Goal: Task Accomplishment & Management: Use online tool/utility

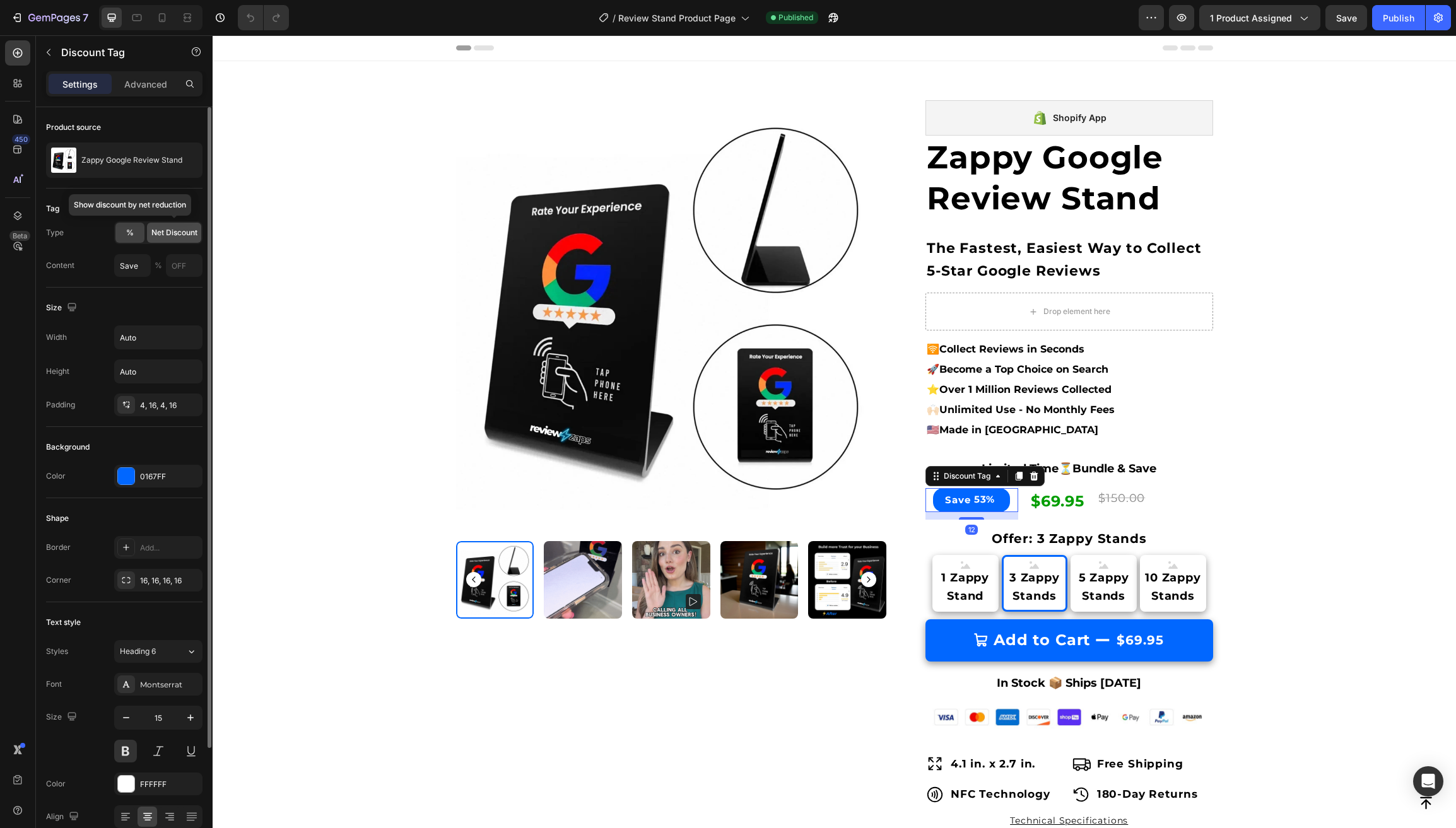
click at [167, 227] on span "Net Discount" at bounding box center [174, 232] width 46 height 11
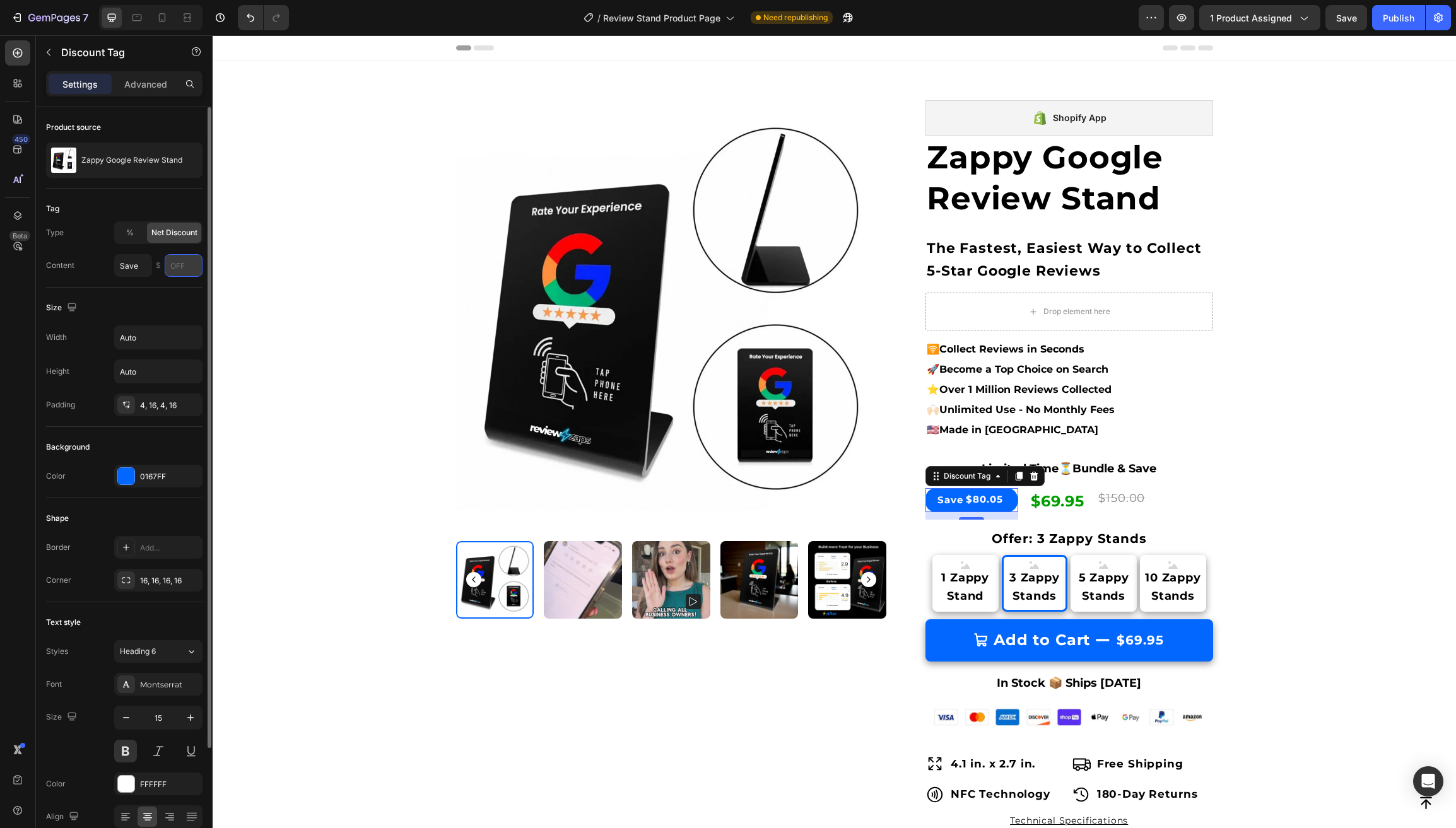
click at [177, 269] on input "text" at bounding box center [183, 265] width 38 height 23
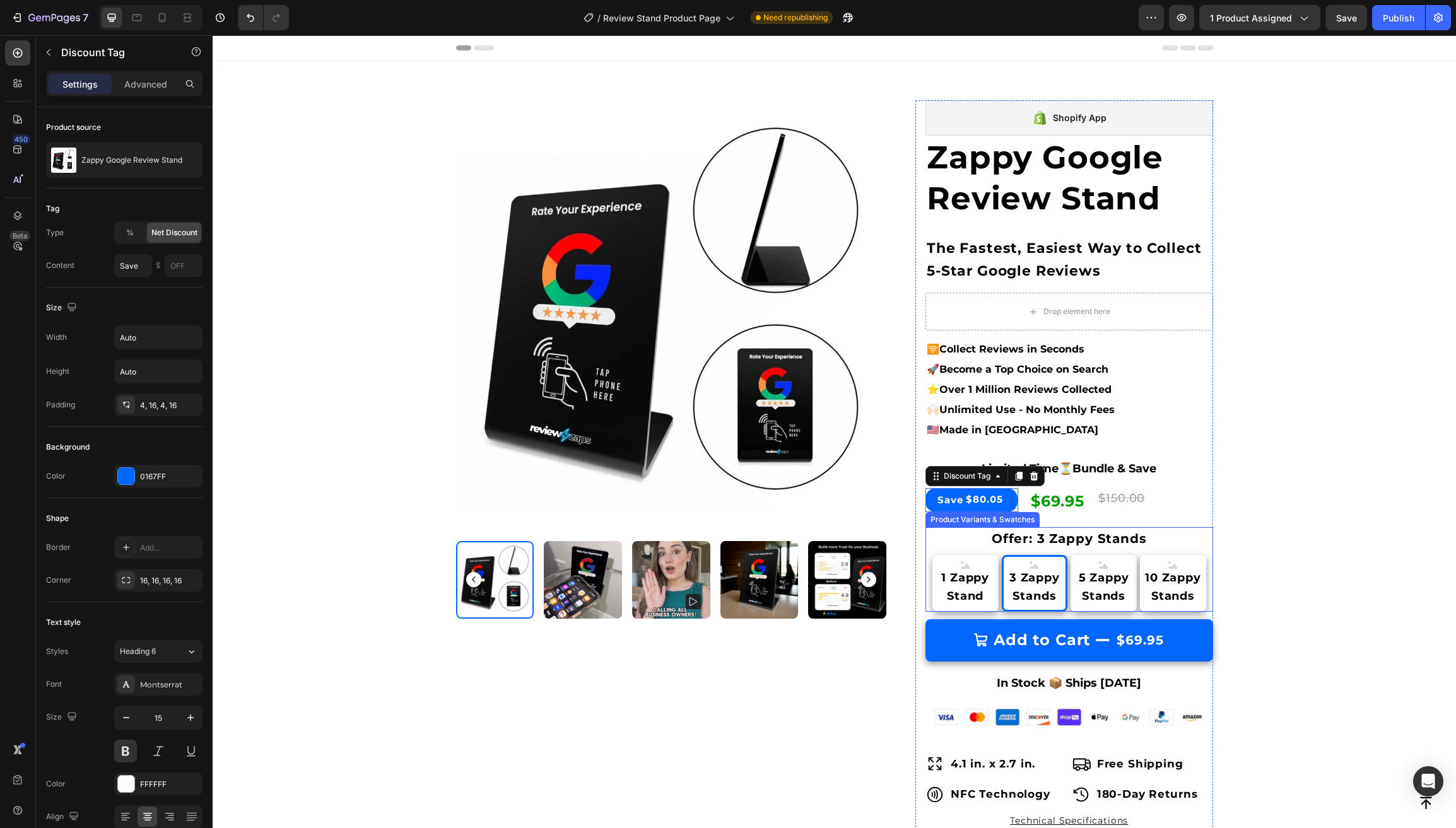
click at [1101, 593] on span "5 Zappy Stands" at bounding box center [1104, 587] width 66 height 37
click at [1103, 554] on input "5 Zappy Stands 5 Zappy Stands 5 Zappy Stands" at bounding box center [1103, 554] width 1 height 1
radio input "true"
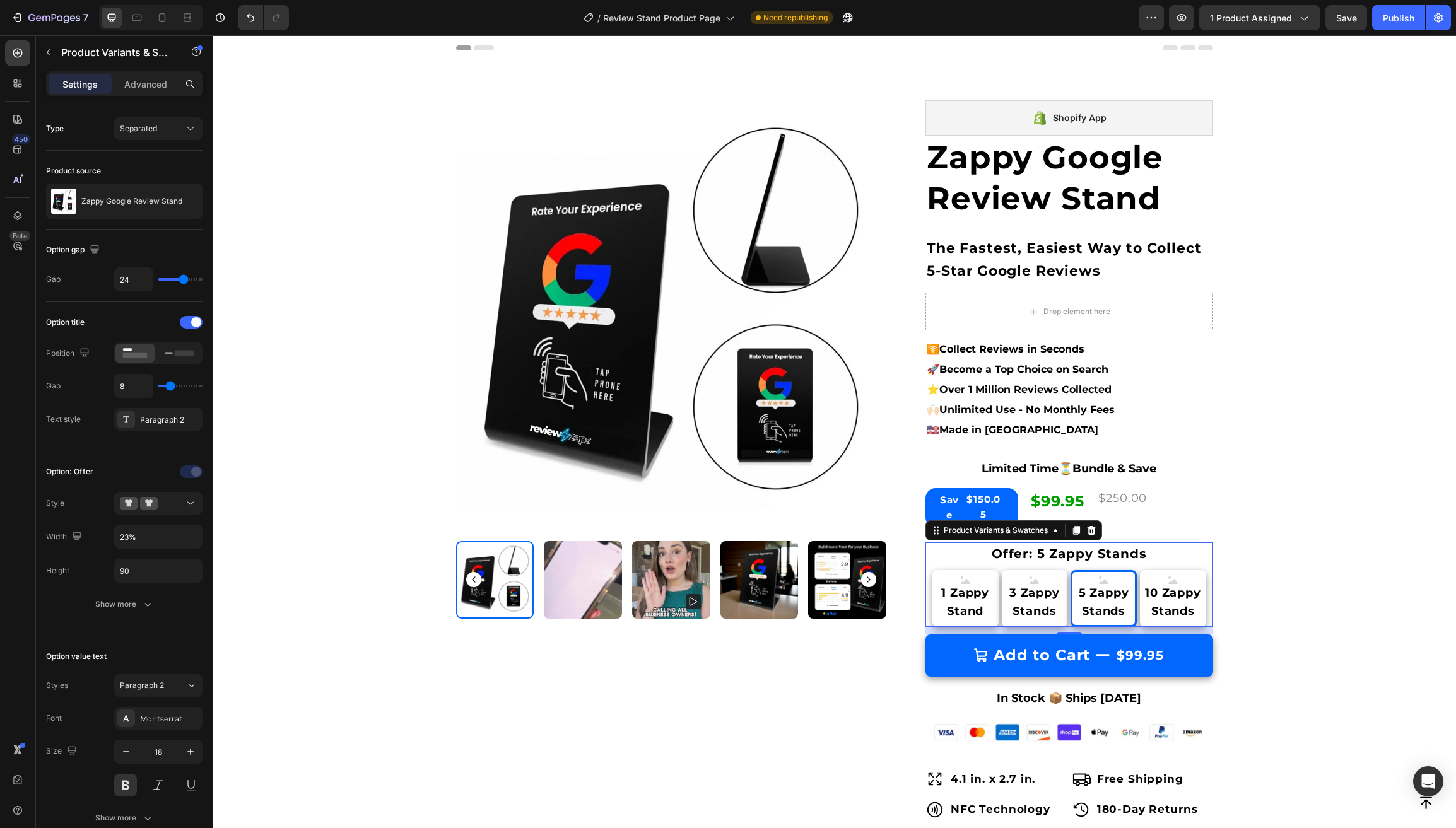
click at [1178, 599] on span "10 Zappy Stands" at bounding box center [1172, 602] width 66 height 37
click at [1172, 570] on input "10 Zappy Stands 10 Zappy Stands 10 Zappy Stands" at bounding box center [1171, 569] width 1 height 1
radio input "true"
click at [1021, 593] on span "3 Zappy Stands" at bounding box center [1034, 602] width 66 height 37
click at [1034, 570] on input "3 Zappy Stands 3 Zappy Stands 3 Zappy Stands" at bounding box center [1034, 569] width 1 height 1
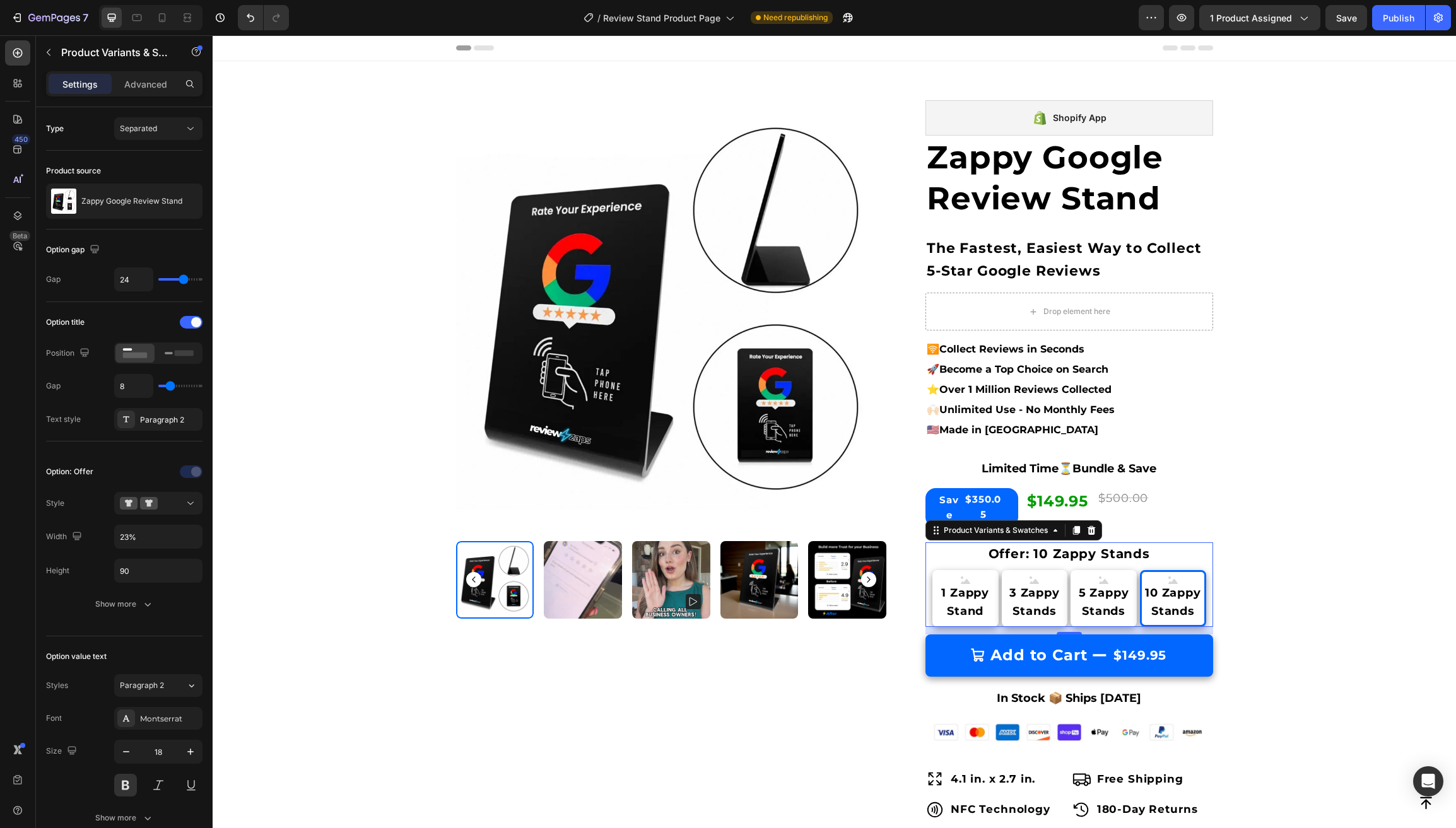
radio input "true"
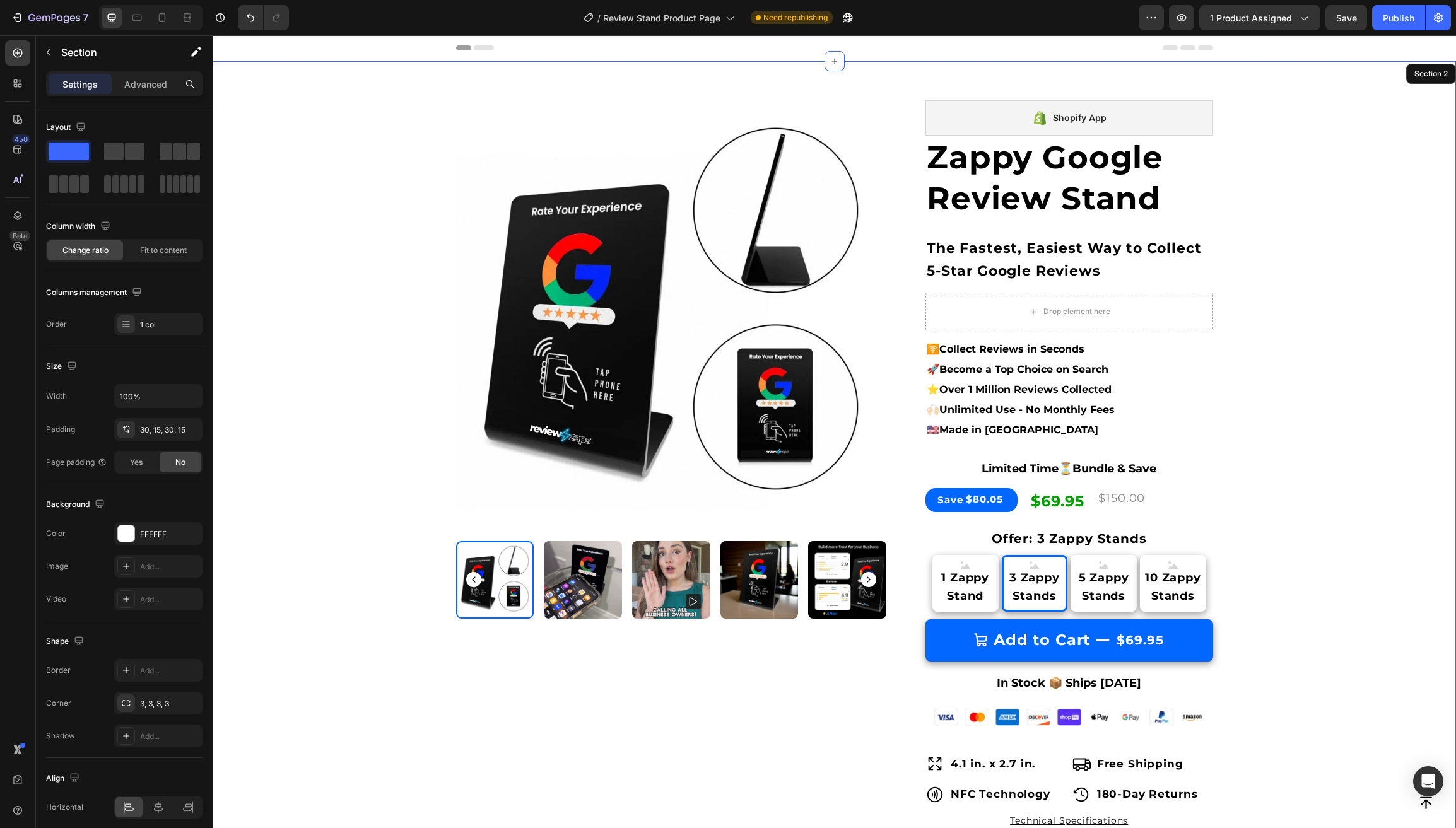
click at [332, 402] on div "Product Images & Gallery Row Shopify App Shopify App Zappy Google Review Stand …" at bounding box center [835, 688] width 1224 height 1216
click at [976, 504] on div "$80.05" at bounding box center [984, 499] width 39 height 17
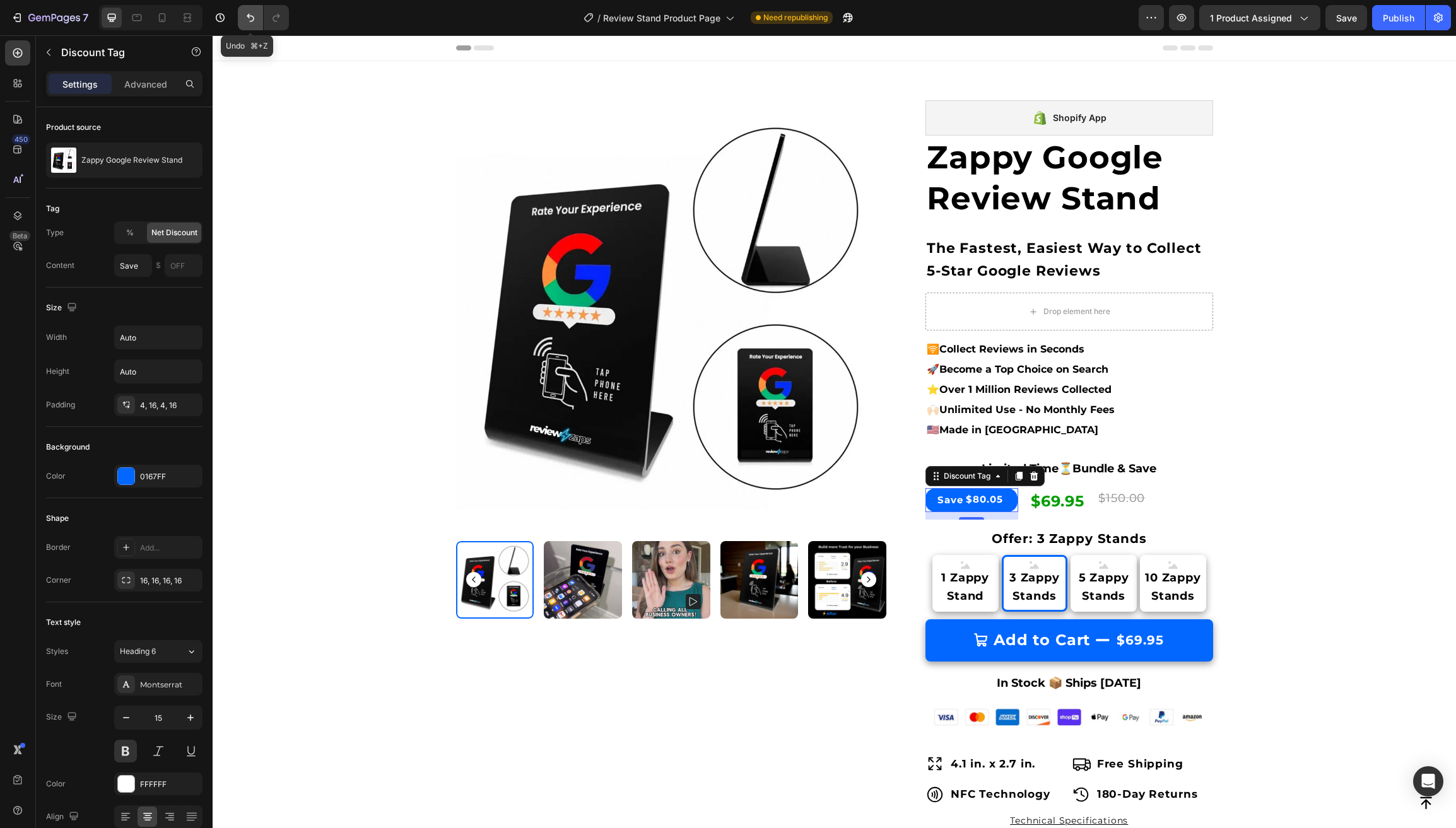
click at [251, 18] on icon "Undo/Redo" at bounding box center [251, 17] width 13 height 13
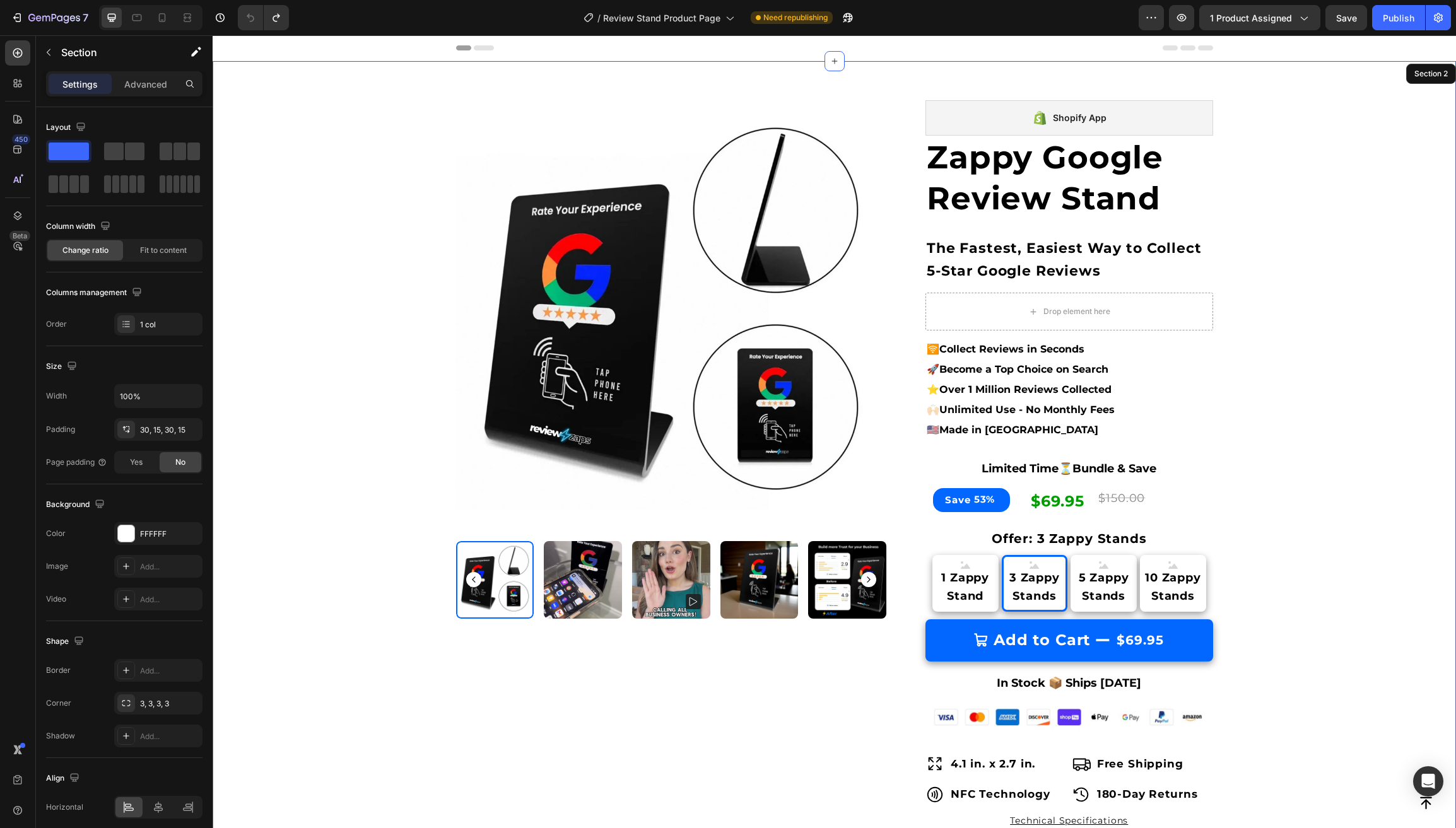
click at [313, 254] on div "Product Images & Gallery Row Shopify App Shopify App Zappy Google Review Stand …" at bounding box center [835, 688] width 1224 height 1216
click at [1387, 16] on div "Publish" at bounding box center [1398, 17] width 31 height 13
click at [641, 679] on div "Product Images & Gallery Row" at bounding box center [671, 683] width 431 height 1165
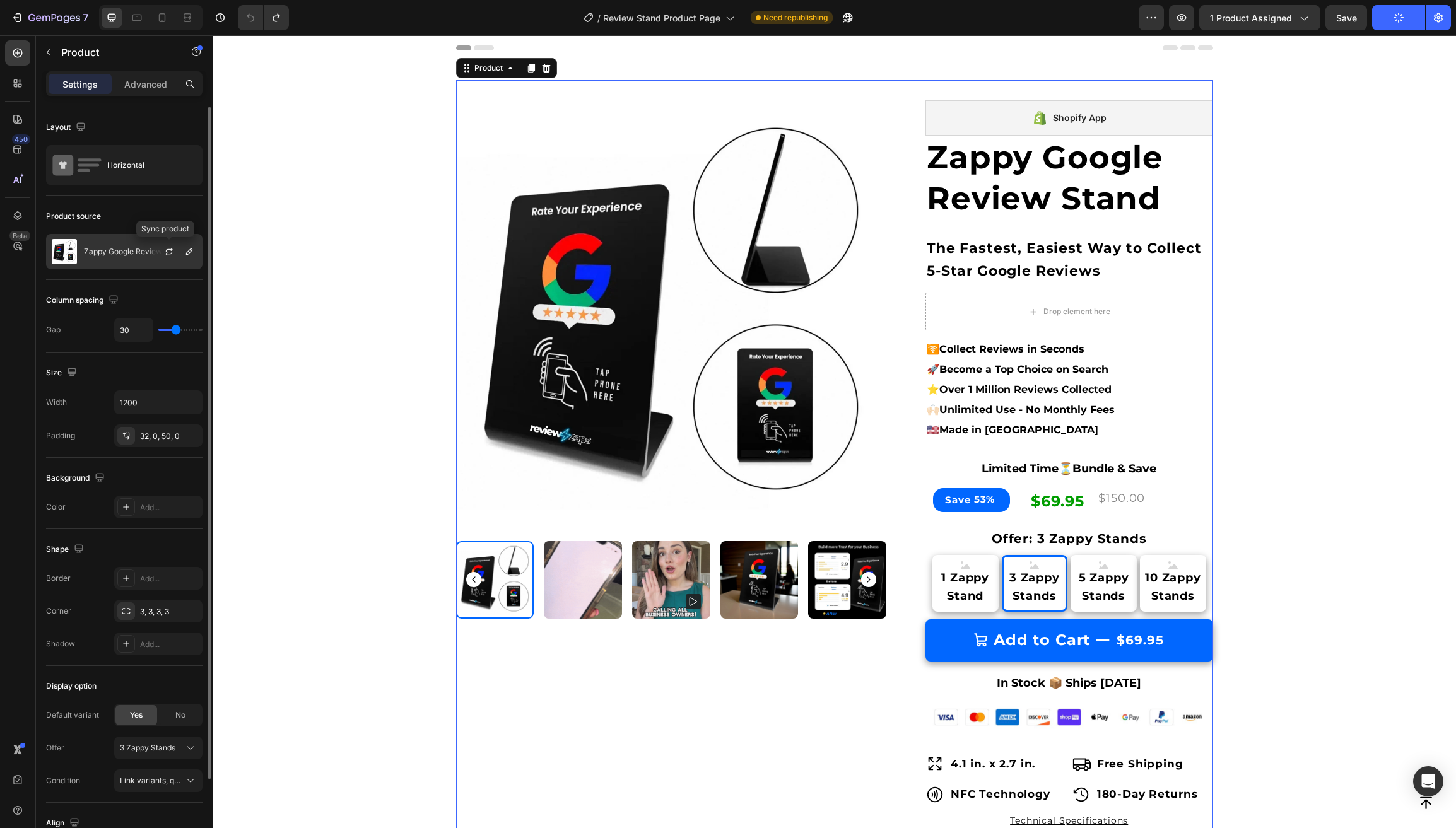
drag, startPoint x: 167, startPoint y: 249, endPoint x: 178, endPoint y: 252, distance: 11.4
click at [167, 249] on icon "button" at bounding box center [169, 250] width 7 height 4
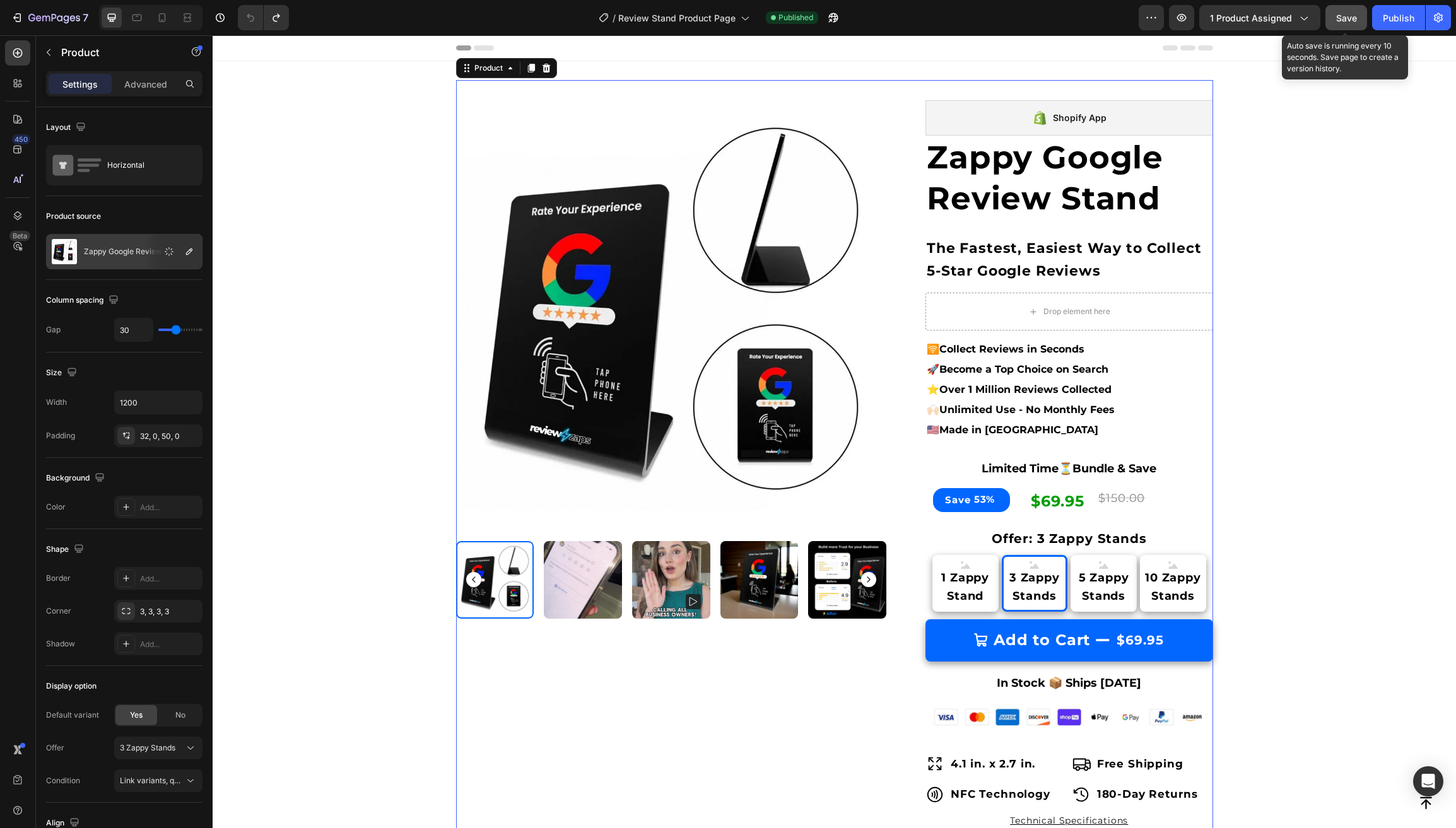
click at [1348, 16] on span "Save" at bounding box center [1346, 18] width 21 height 11
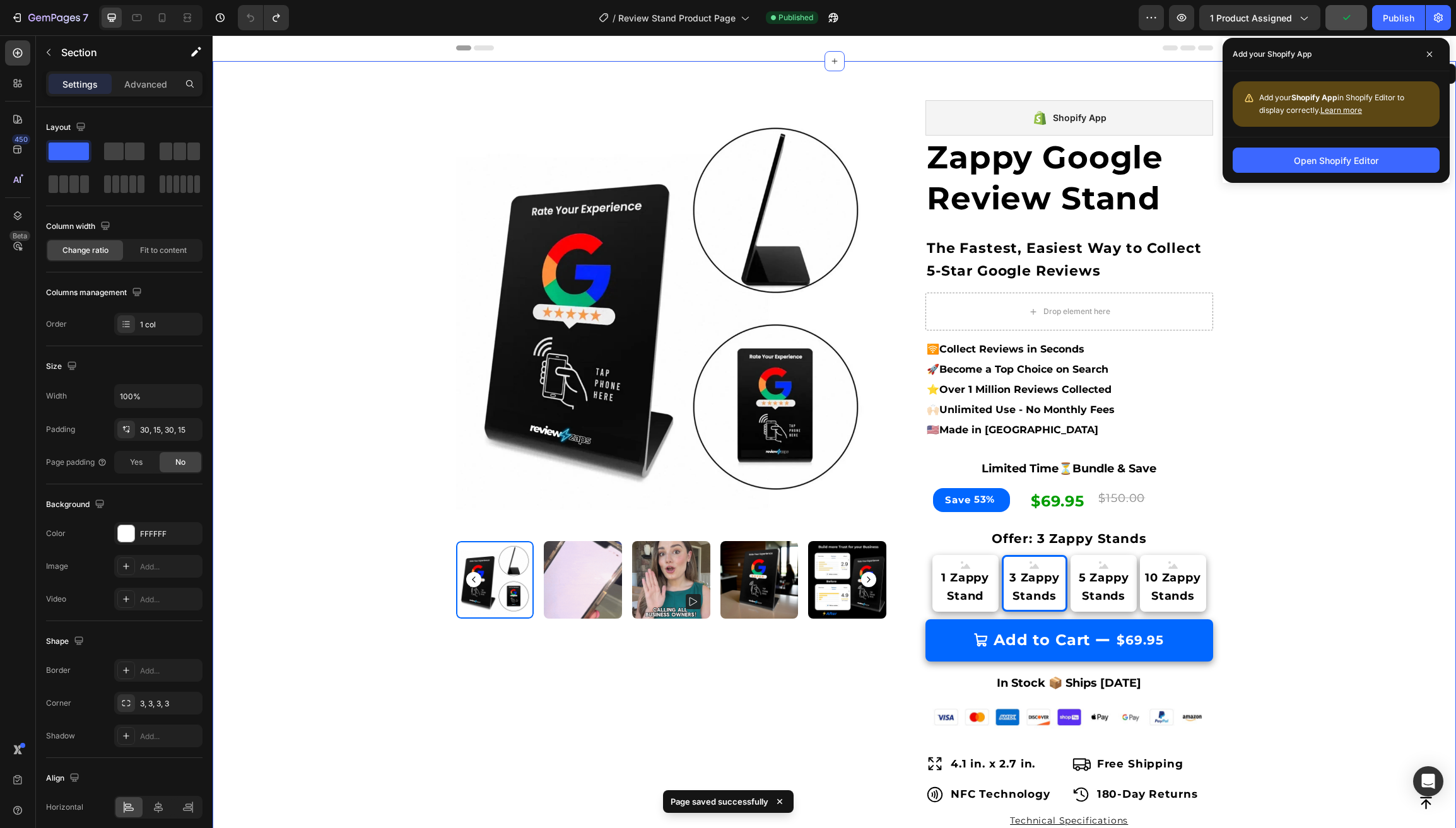
drag, startPoint x: 1321, startPoint y: 253, endPoint x: 1334, endPoint y: 176, distance: 78.1
click at [1321, 251] on div "Product Images & Gallery Row Shopify App Shopify App Zappy Google Review Stand …" at bounding box center [835, 688] width 1224 height 1216
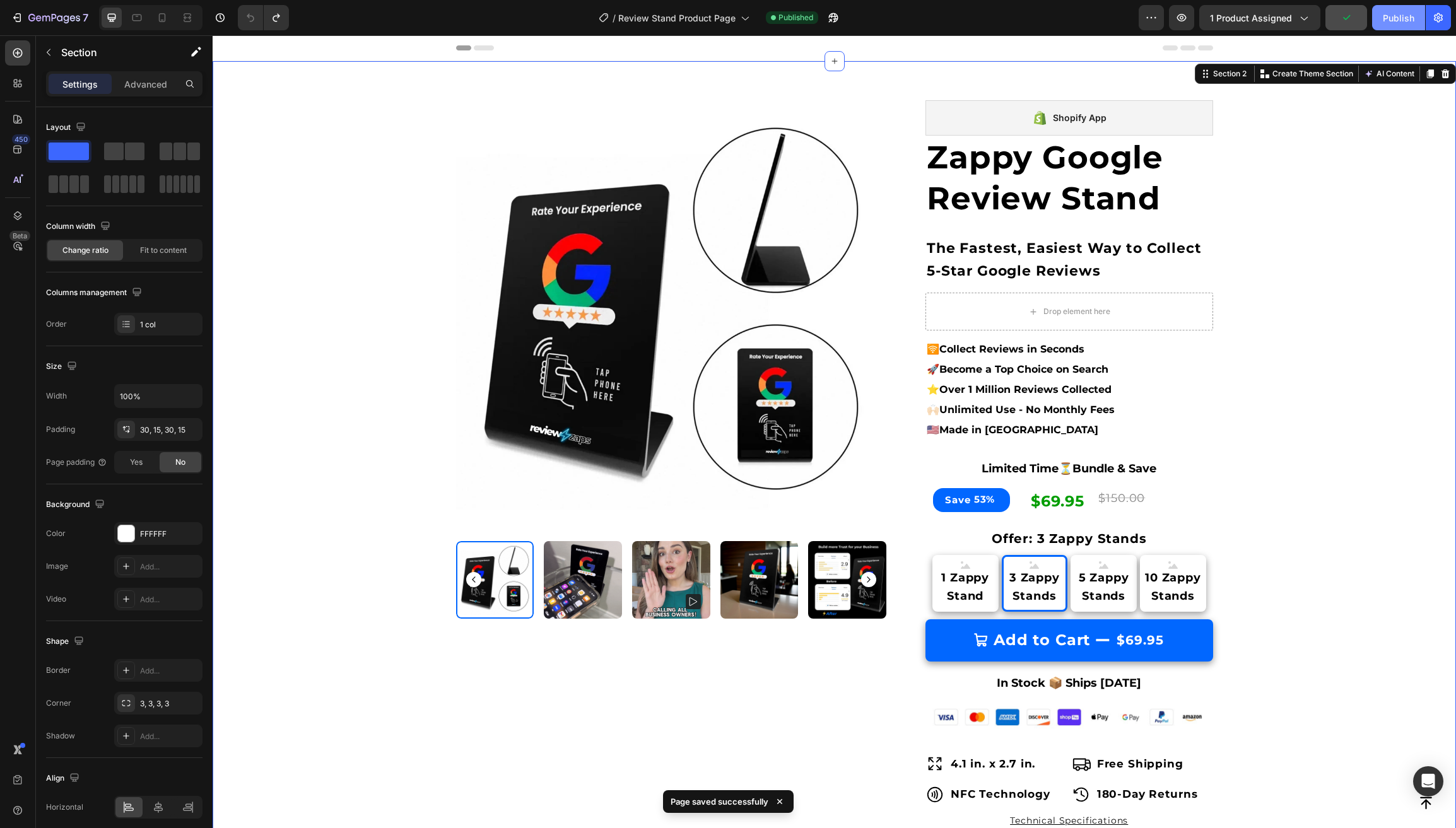
click at [1391, 16] on div "Publish" at bounding box center [1398, 17] width 31 height 13
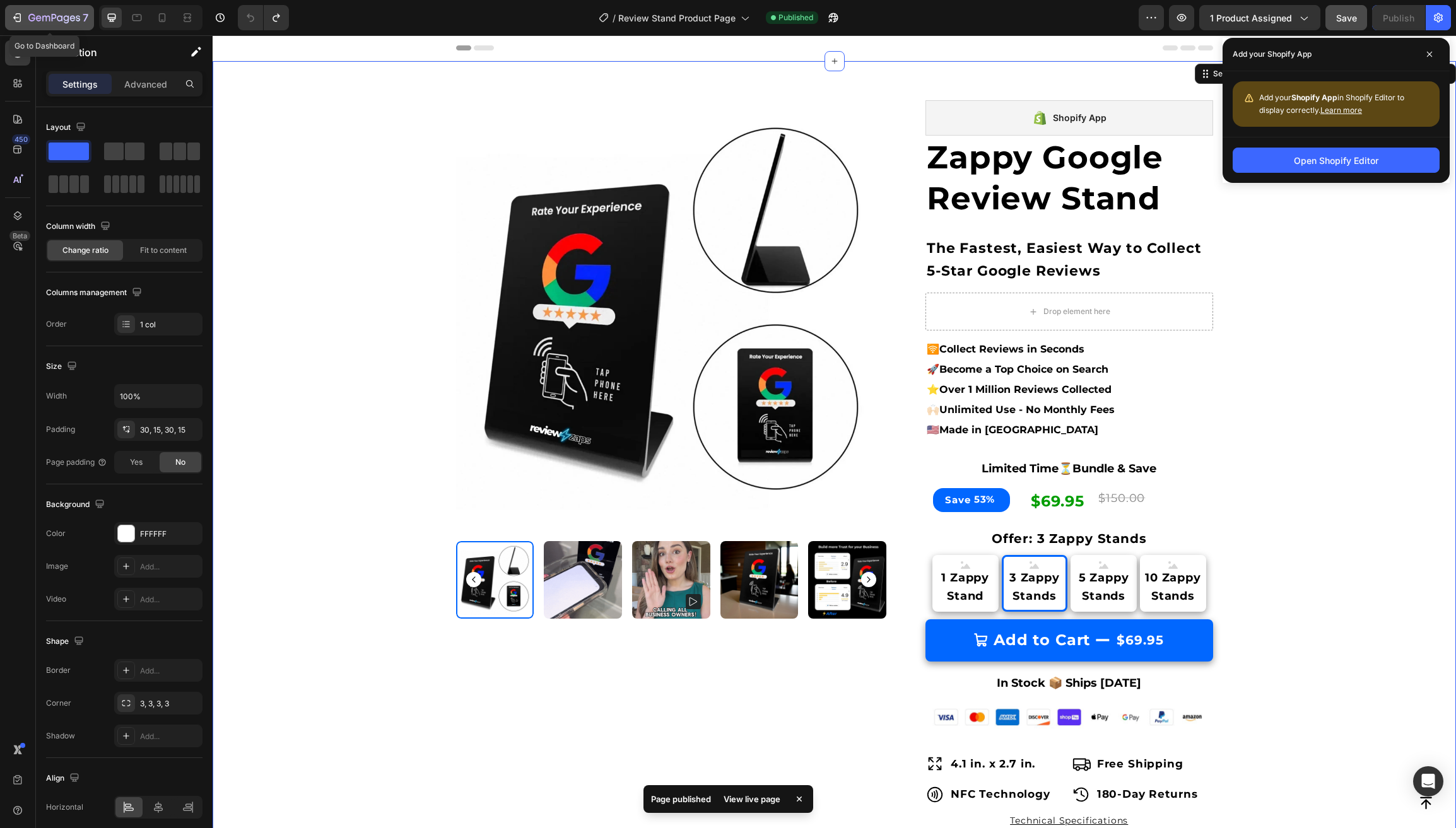
click at [49, 17] on icon "button" at bounding box center [46, 18] width 7 height 5
